Goal: Task Accomplishment & Management: Manage account settings

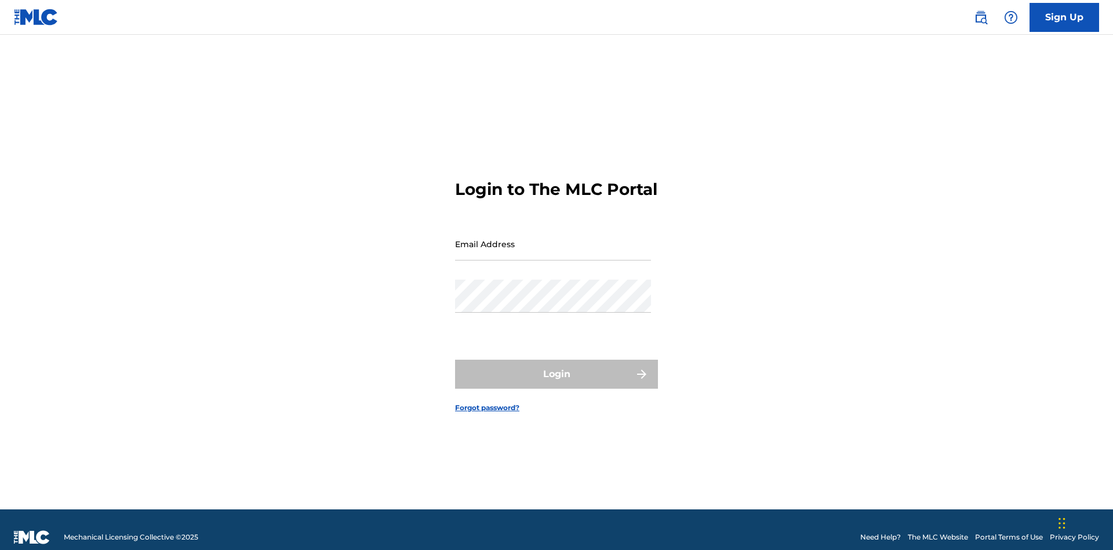
scroll to position [15, 0]
click at [553, 238] on input "Email Address" at bounding box center [553, 243] width 196 height 33
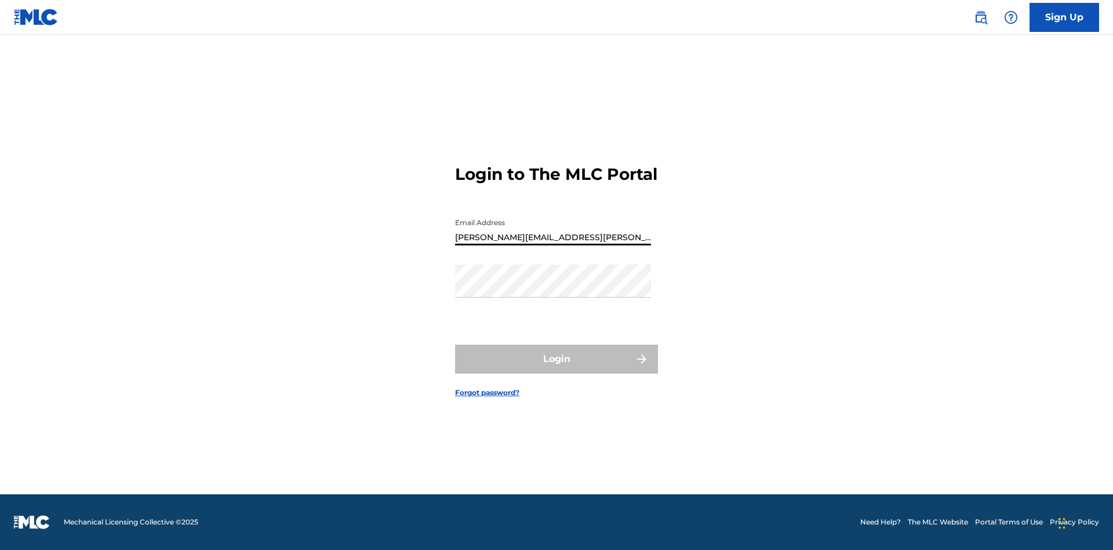
type input "Krystal.Ribble@themlc.com"
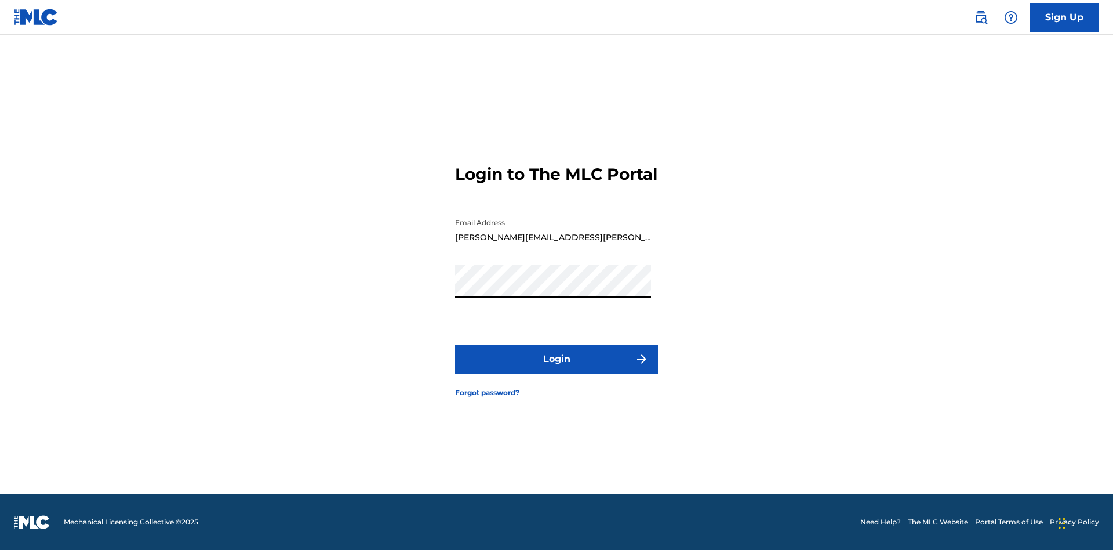
click at [557, 369] on button "Login" at bounding box center [556, 358] width 203 height 29
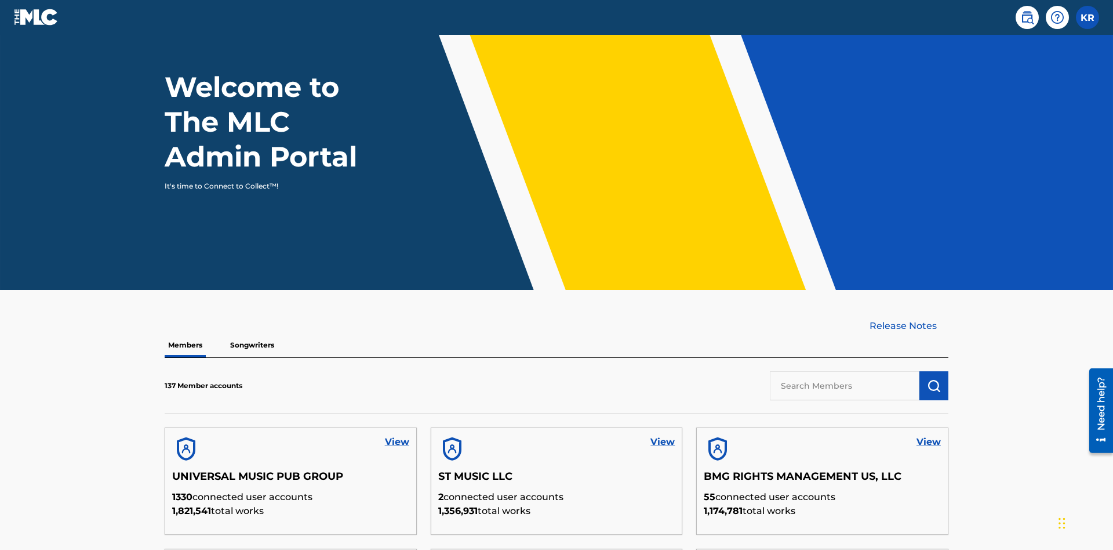
click at [845, 371] on input "text" at bounding box center [845, 385] width 150 height 29
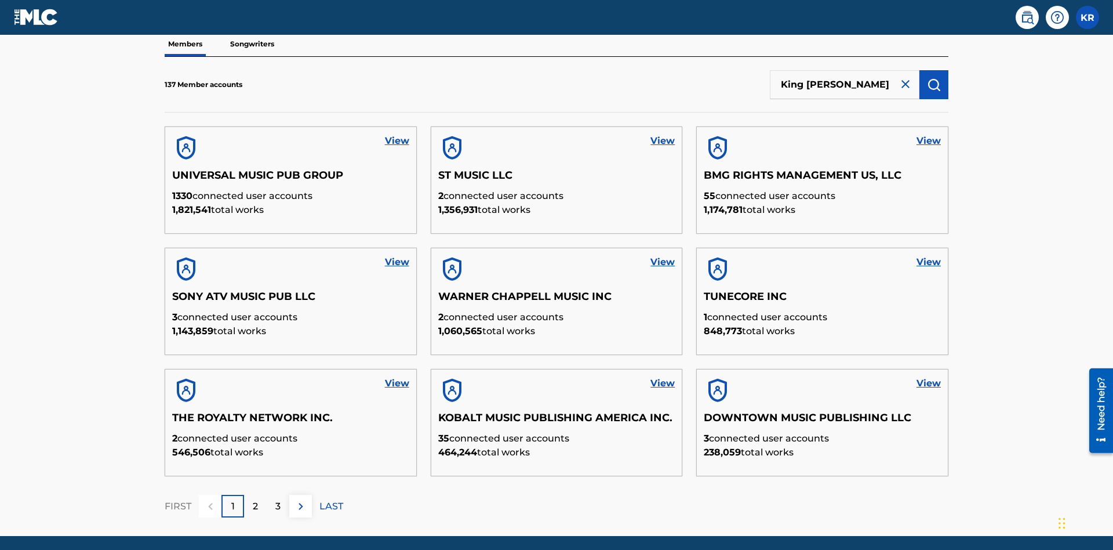
type input "King McTesterson"
click at [934, 78] on img "submit" at bounding box center [934, 85] width 14 height 14
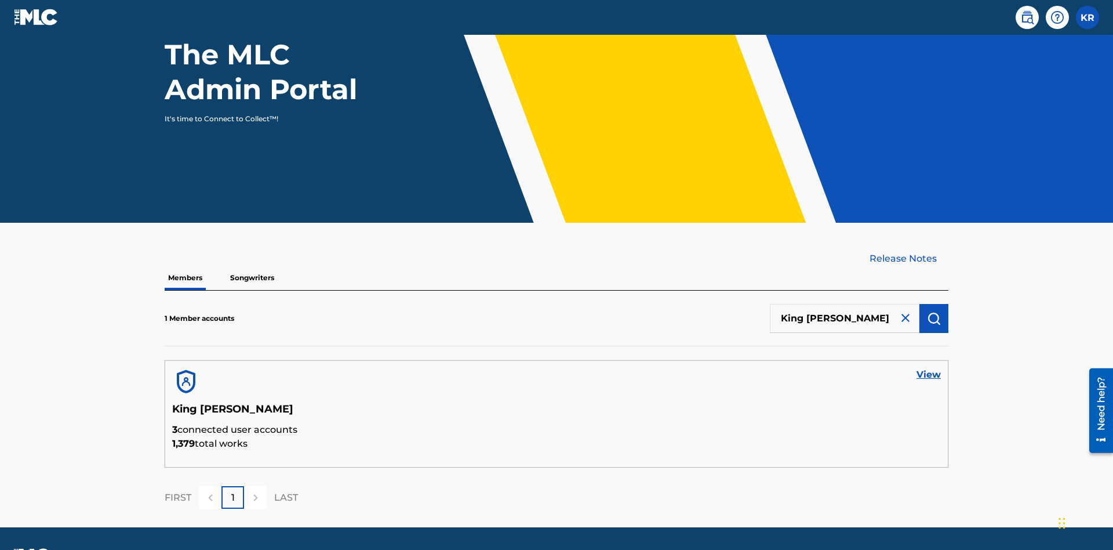
click at [929, 368] on link "View" at bounding box center [929, 375] width 24 height 14
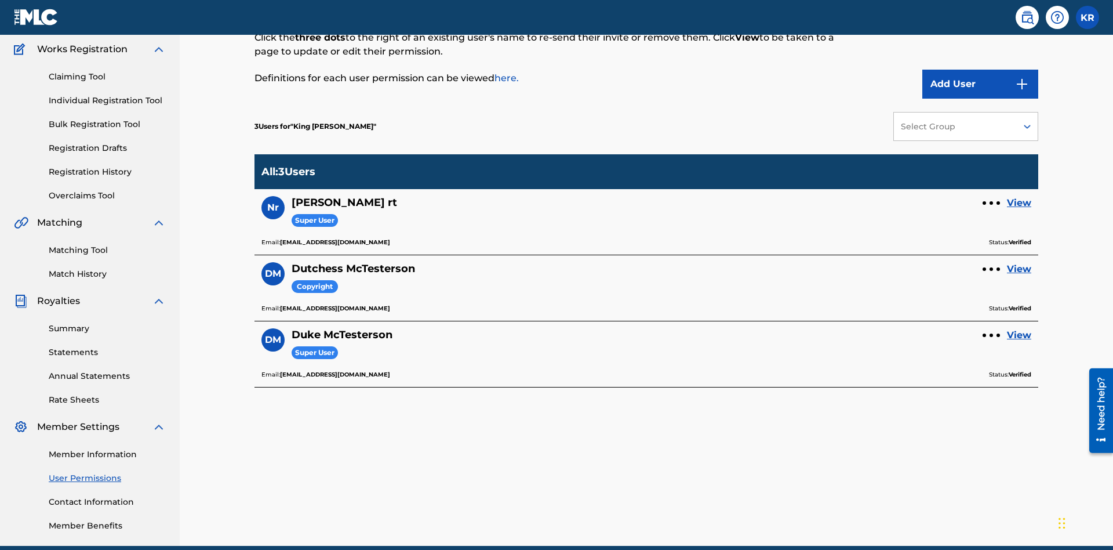
click at [980, 84] on button "Add User" at bounding box center [980, 84] width 116 height 29
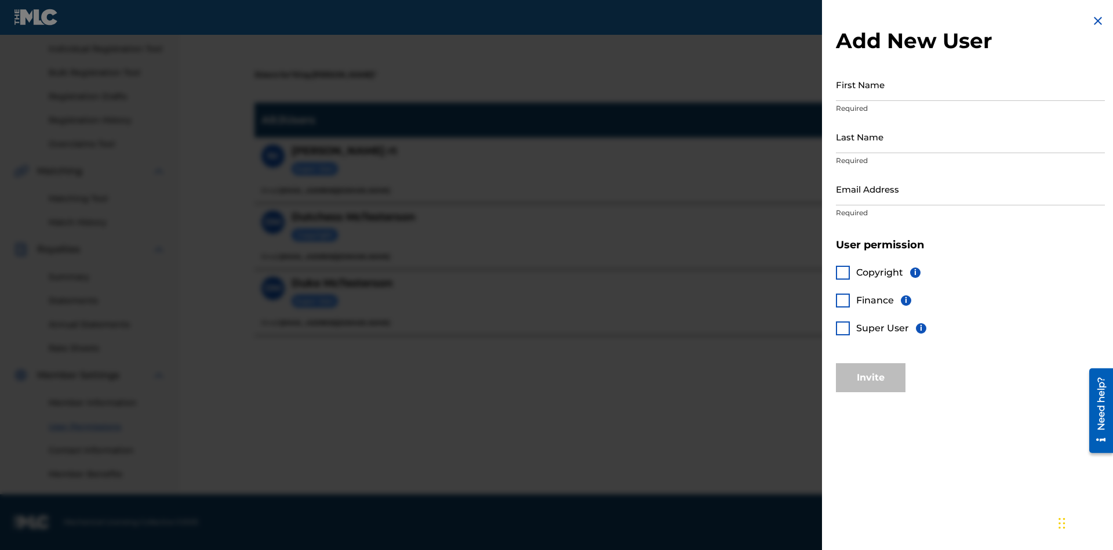
click at [970, 84] on input "First Name" at bounding box center [970, 84] width 269 height 33
type input "Test"
click at [970, 136] on input "Last Name" at bounding box center [970, 136] width 269 height 33
